Goal: Information Seeking & Learning: Learn about a topic

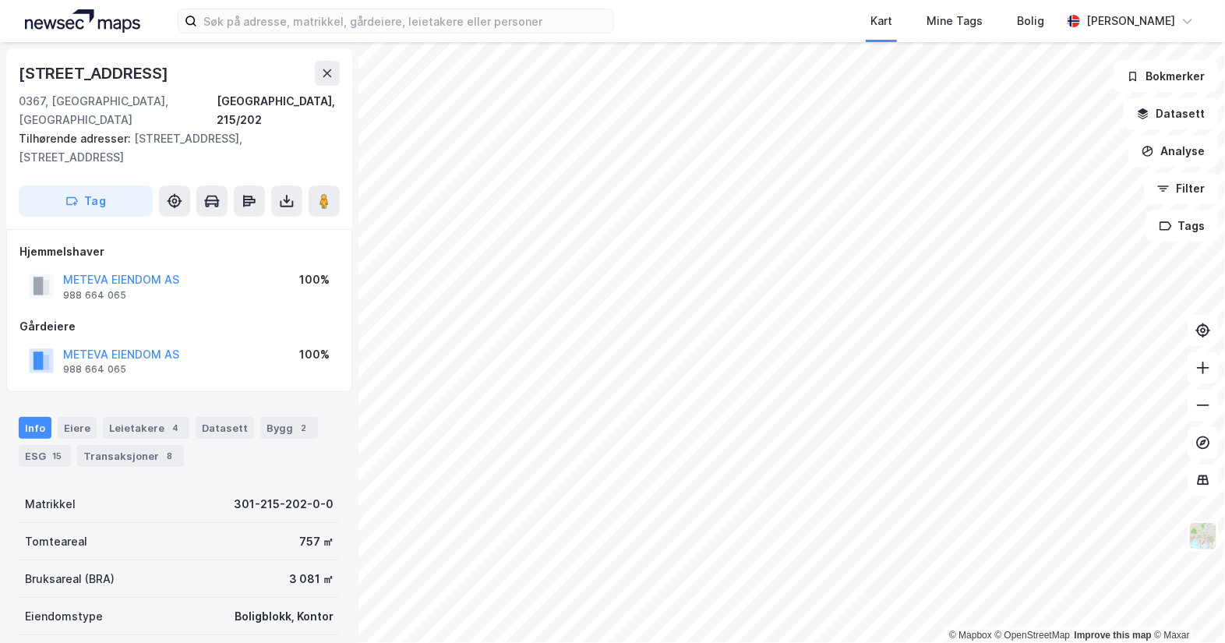
scroll to position [194, 0]
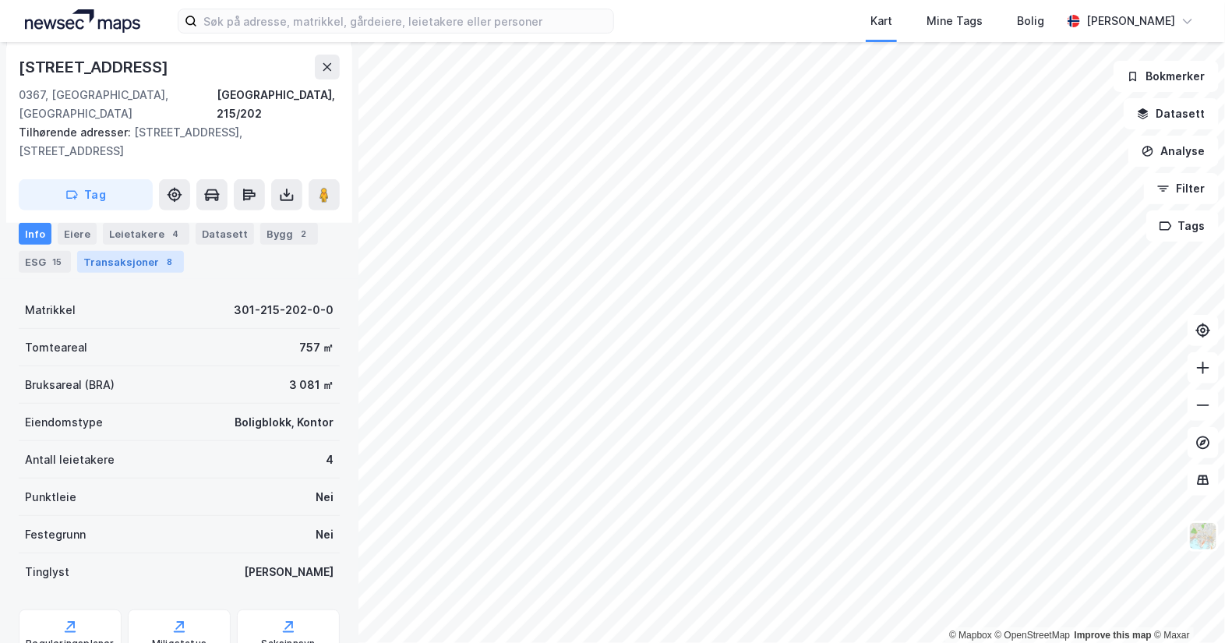
click at [136, 263] on div "Transaksjoner 8" at bounding box center [130, 262] width 107 height 22
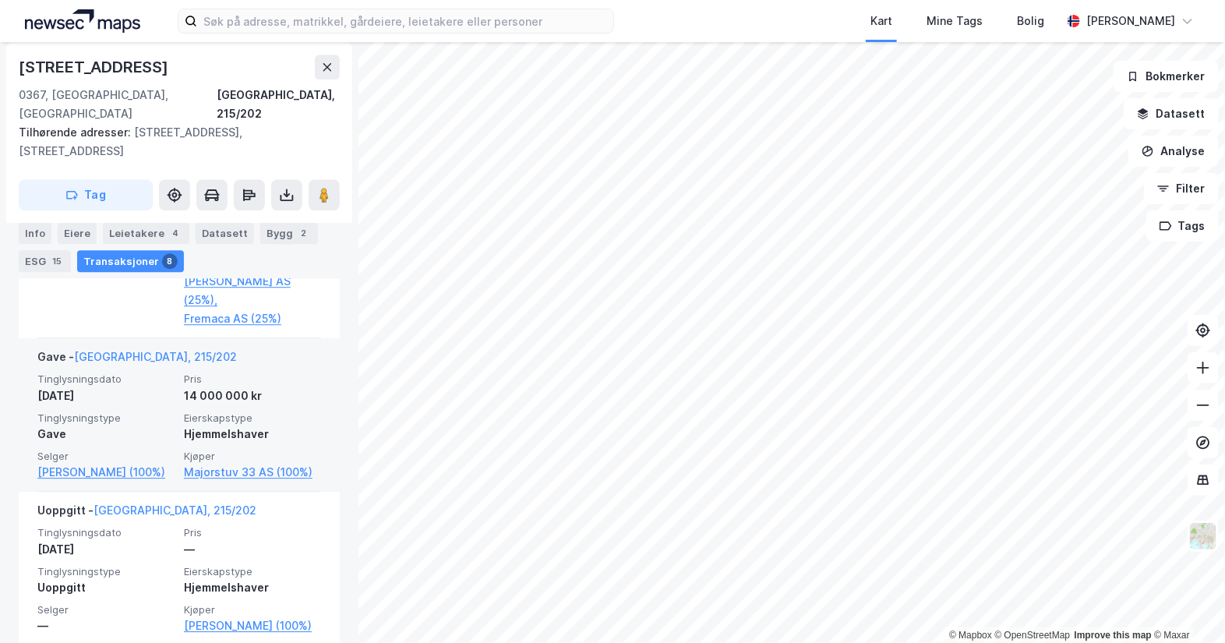
scroll to position [1660, 0]
